Goal: Navigation & Orientation: Understand site structure

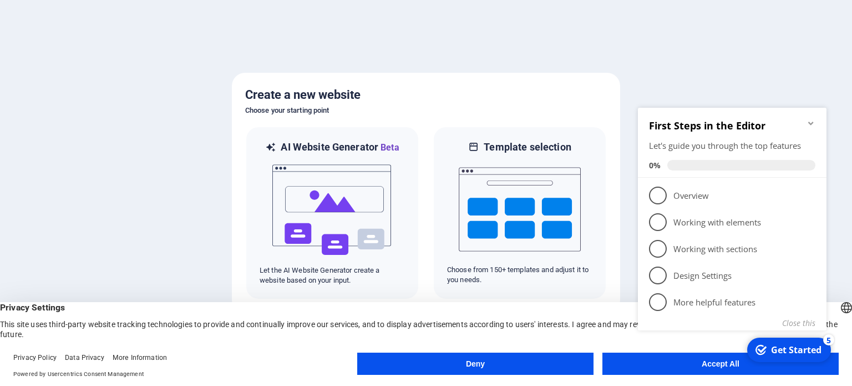
click div "checkmark Get Started 5 First Steps in the Editor Let's guide you through the t…"
click at [650, 366] on appcues-checklist "Contextual help checklist present on screen" at bounding box center [735, 232] width 202 height 273
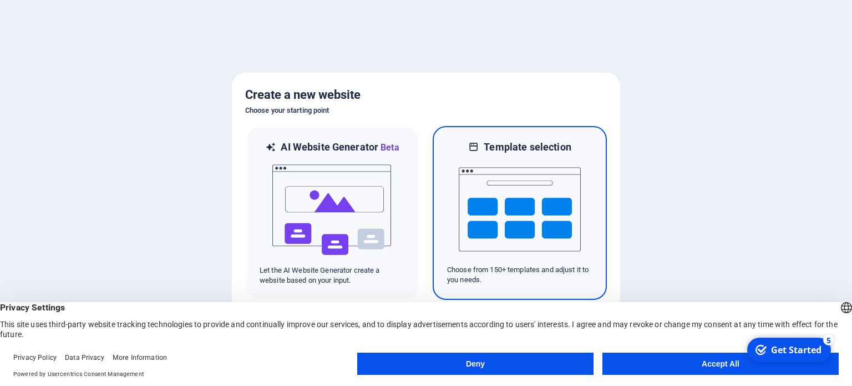
click at [474, 219] on img at bounding box center [520, 209] width 122 height 111
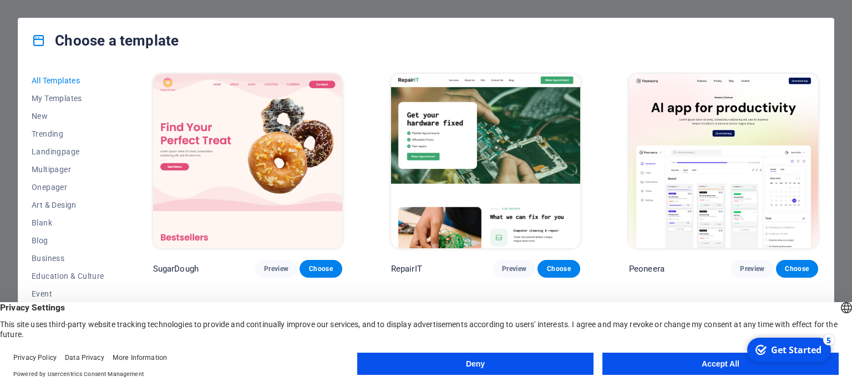
click at [504, 133] on img at bounding box center [485, 161] width 189 height 174
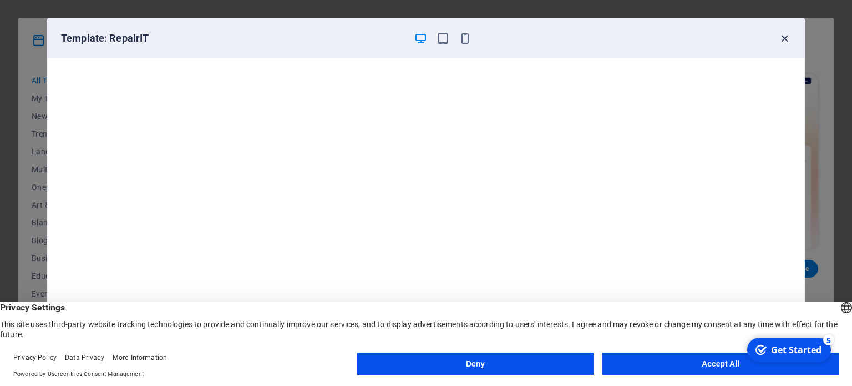
click at [782, 39] on icon "button" at bounding box center [785, 38] width 13 height 13
